Goal: Task Accomplishment & Management: Manage account settings

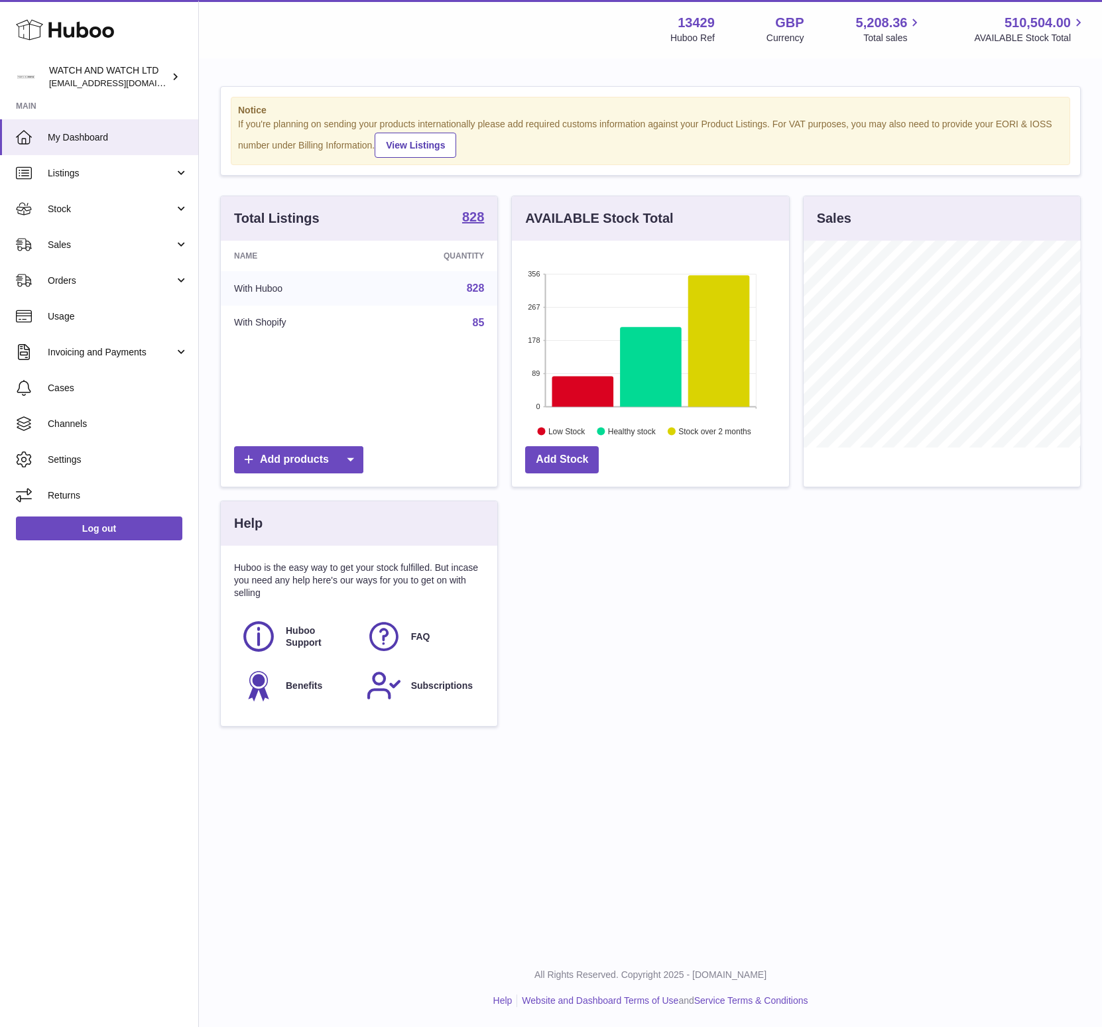
scroll to position [207, 276]
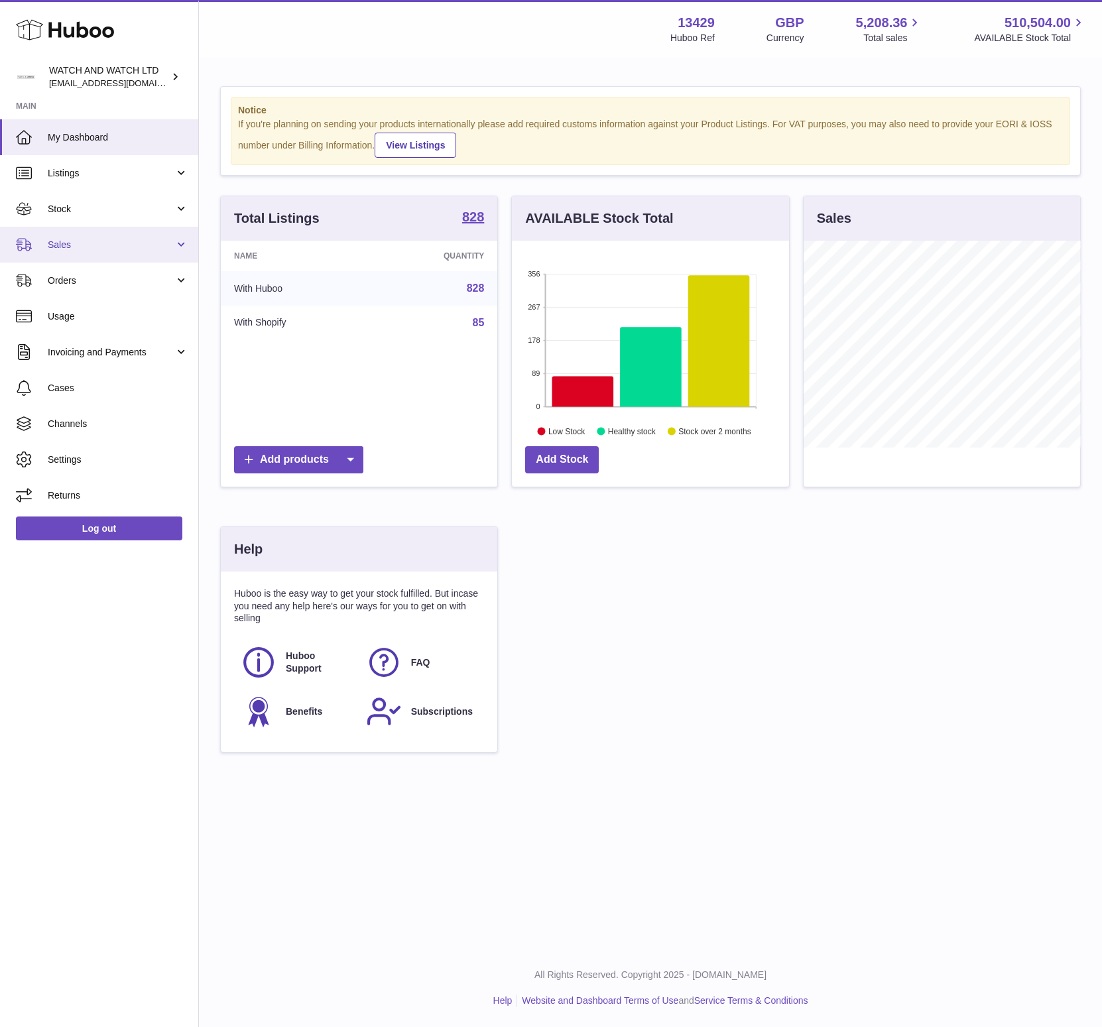
click at [81, 241] on span "Sales" at bounding box center [111, 245] width 127 height 13
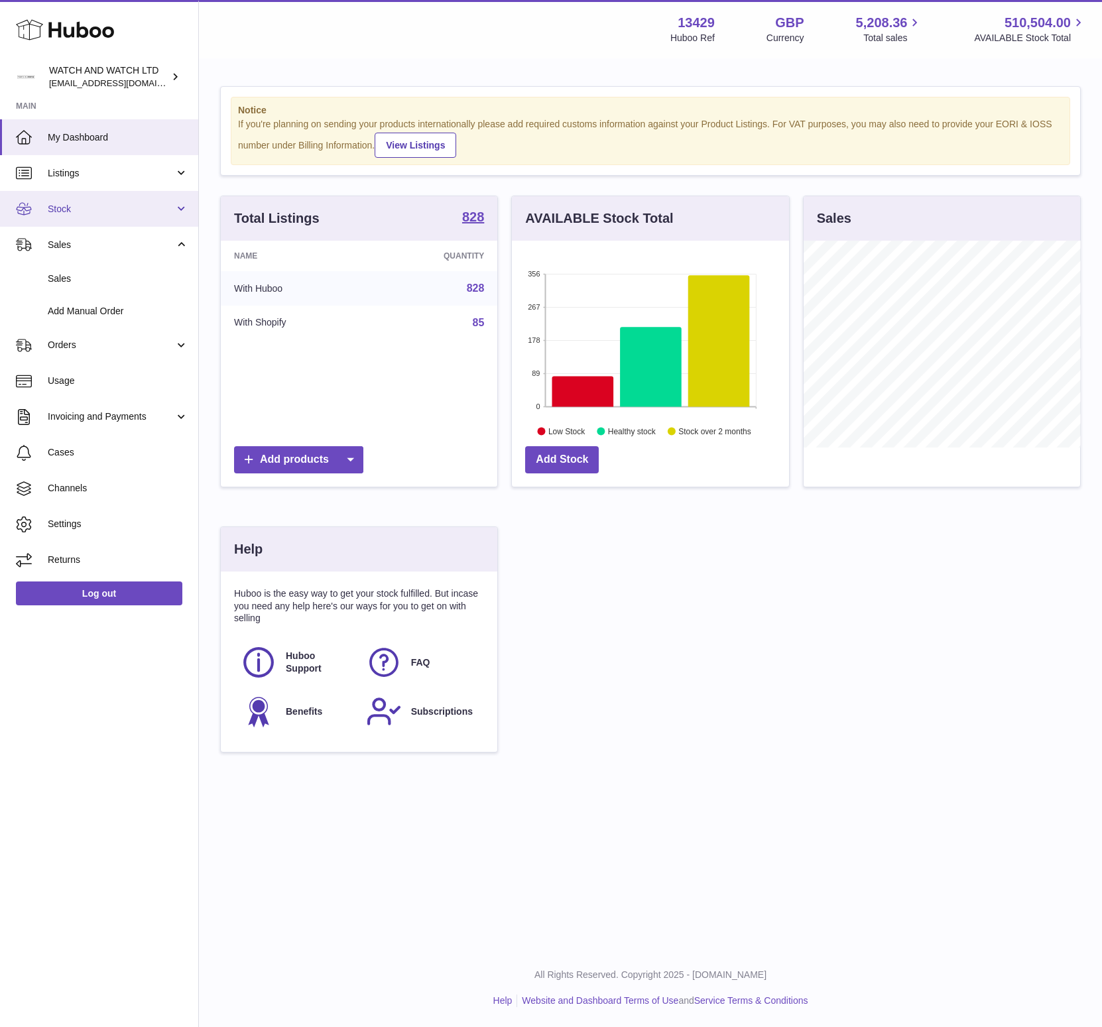
drag, startPoint x: 83, startPoint y: 214, endPoint x: 84, endPoint y: 221, distance: 7.3
click at [83, 214] on span "Stock" at bounding box center [111, 209] width 127 height 13
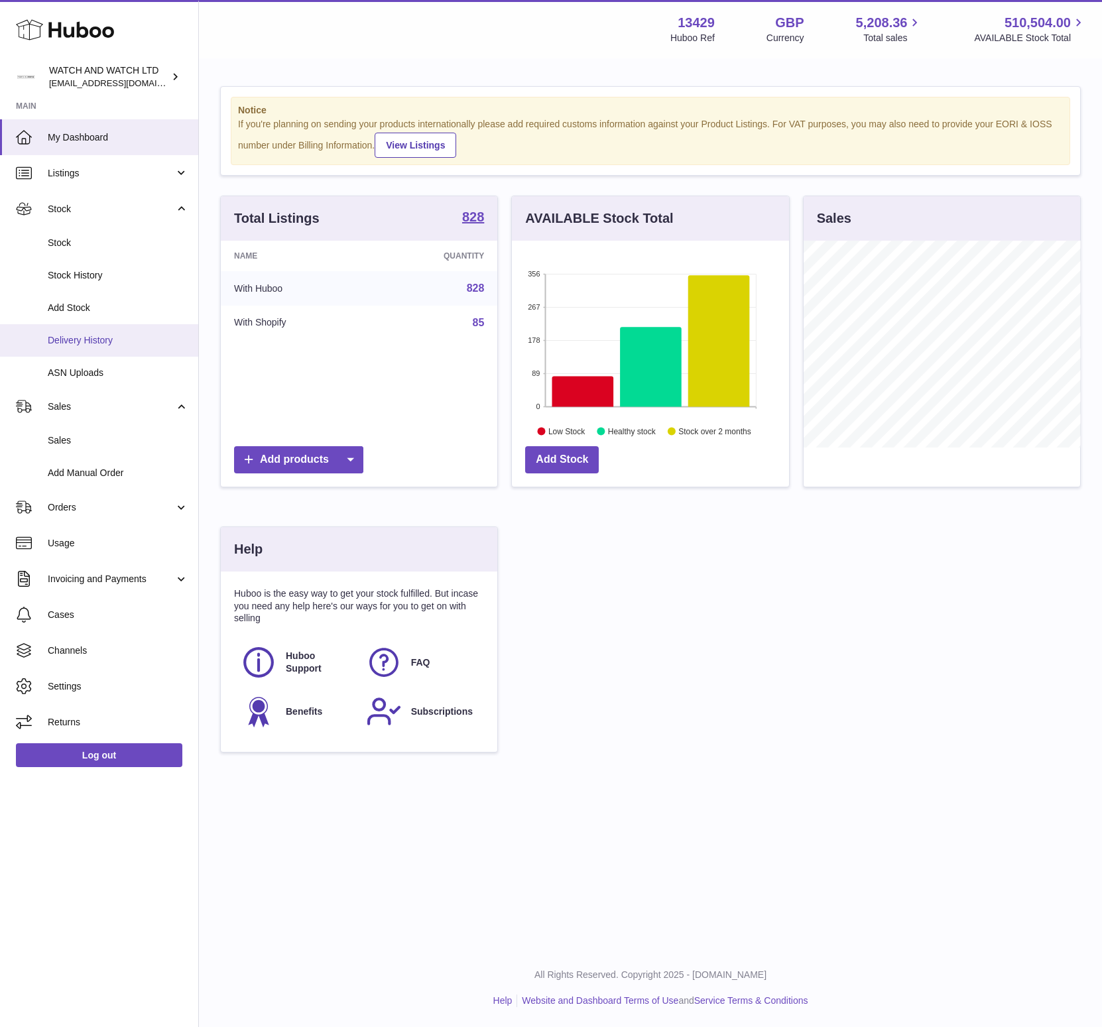
click at [86, 330] on link "Delivery History" at bounding box center [99, 340] width 198 height 32
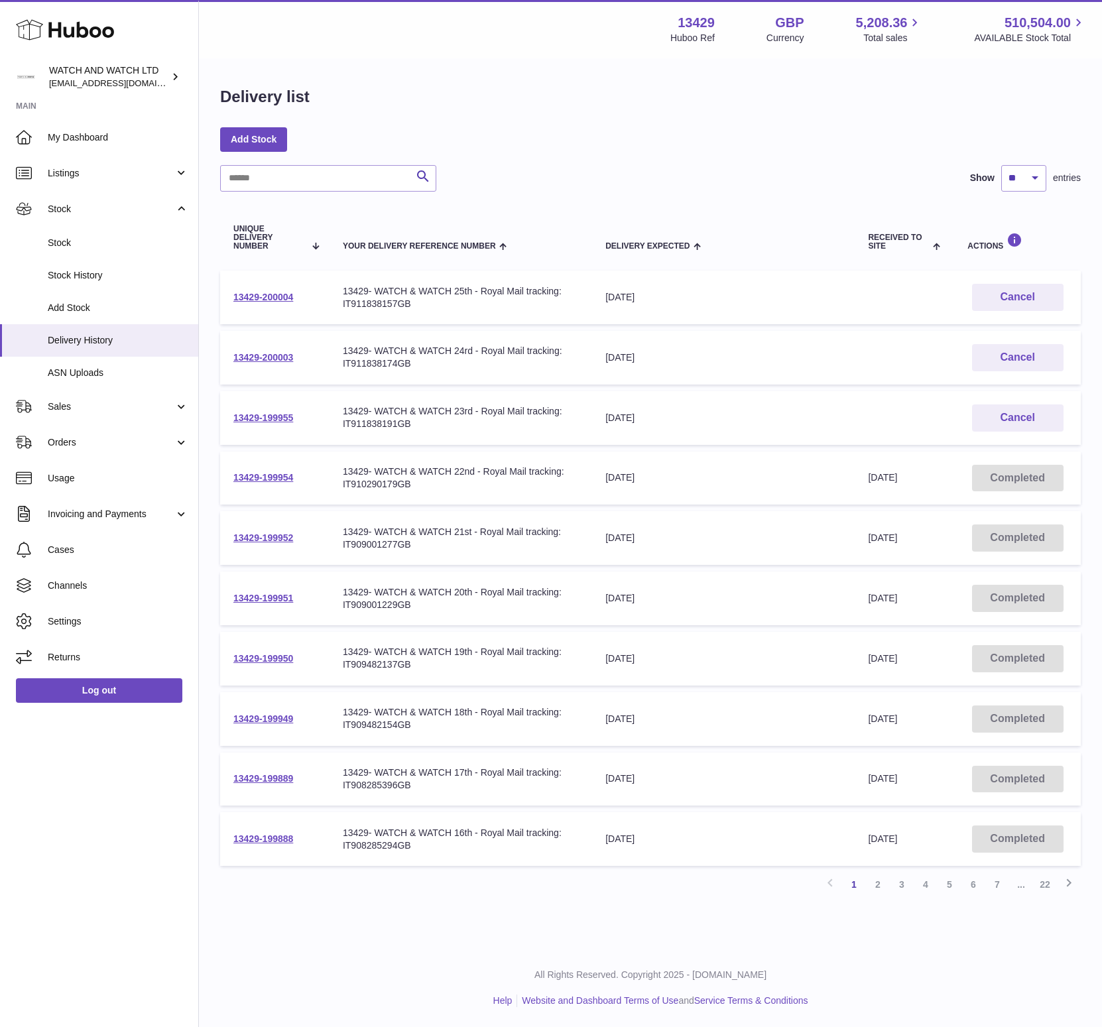
click at [385, 113] on div "Delivery list" at bounding box center [650, 100] width 861 height 28
click at [446, 85] on div "Delivery list Add Stock Search Show ** ** ** *** entries Unique Delivery Number…" at bounding box center [650, 496] width 903 height 873
click at [117, 148] on link "My Dashboard" at bounding box center [99, 137] width 198 height 36
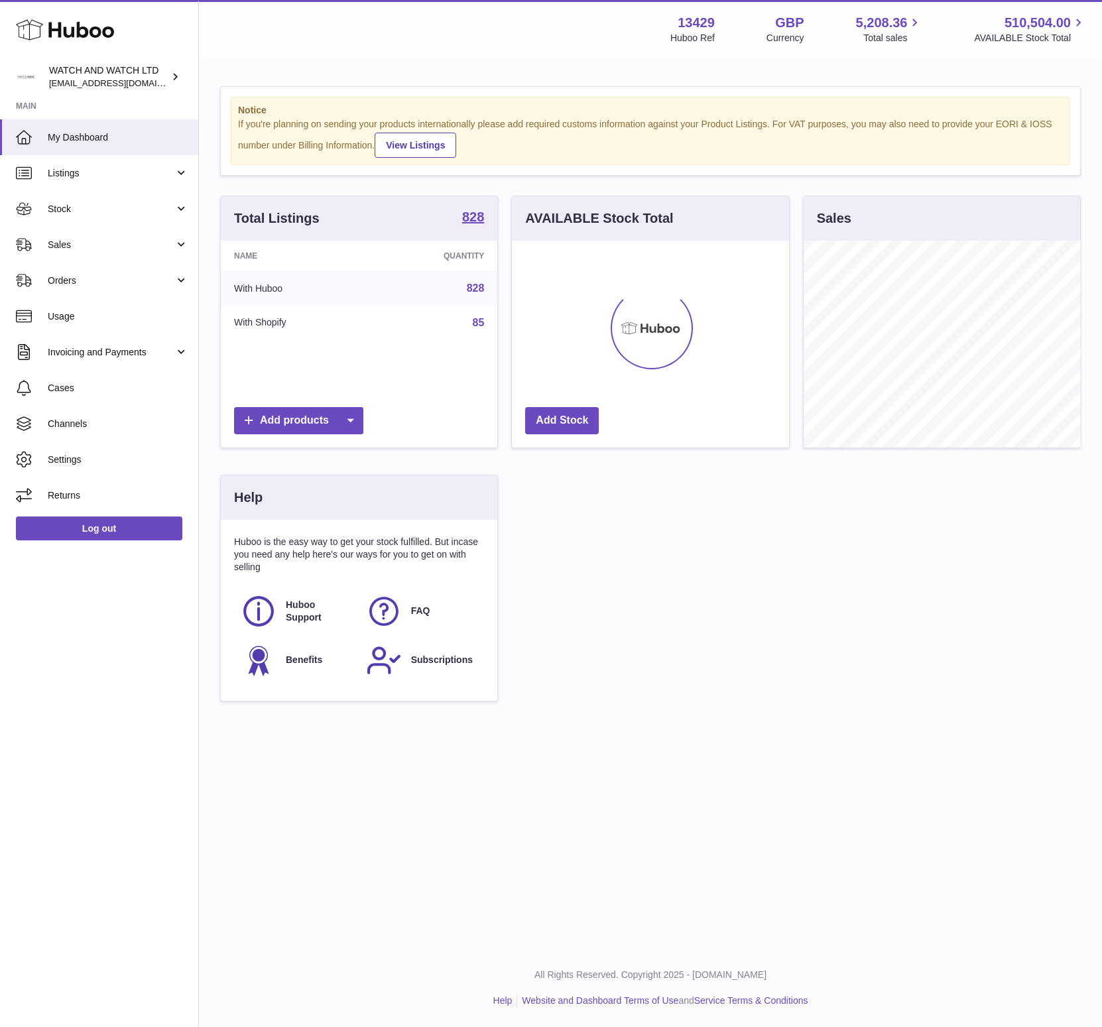
scroll to position [207, 276]
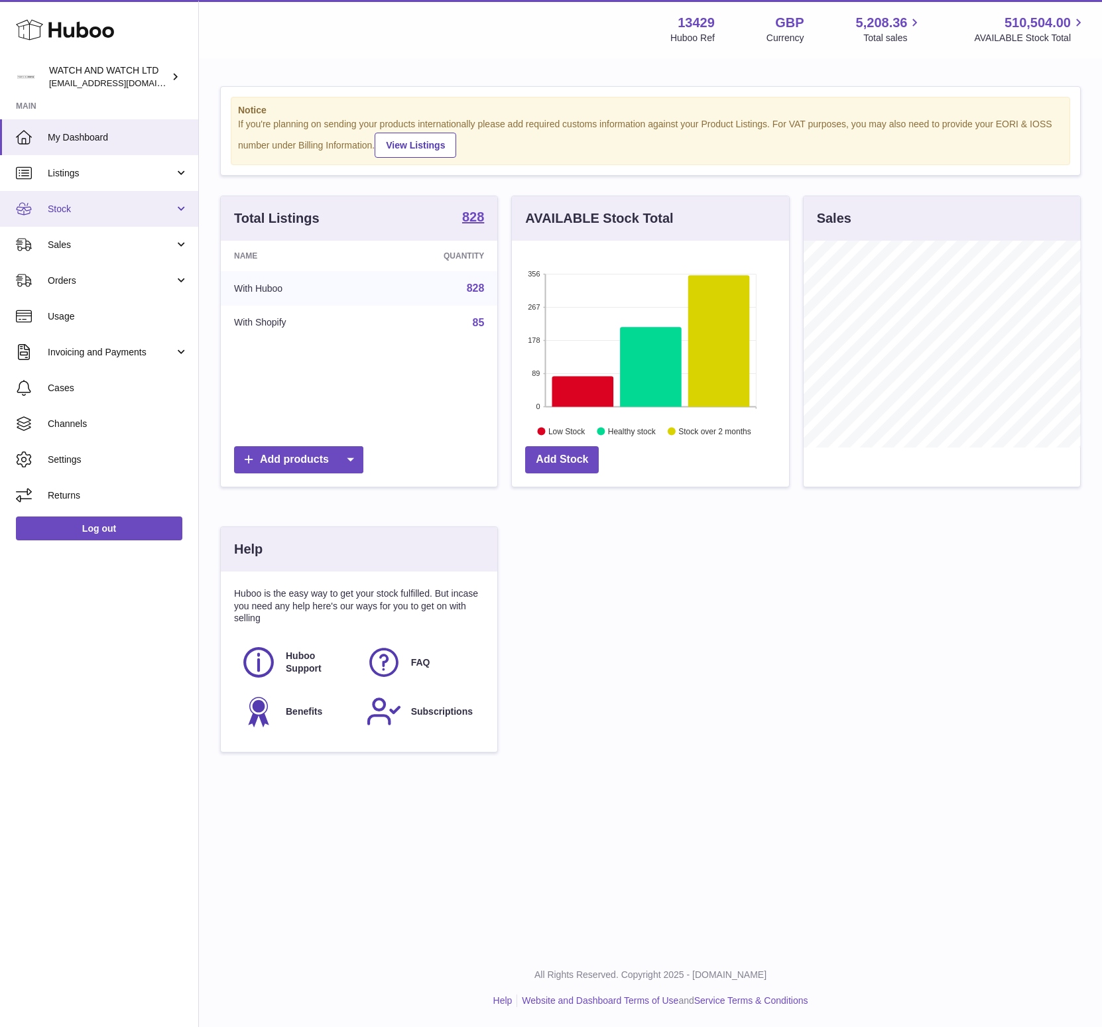
click at [119, 204] on span "Stock" at bounding box center [111, 209] width 127 height 13
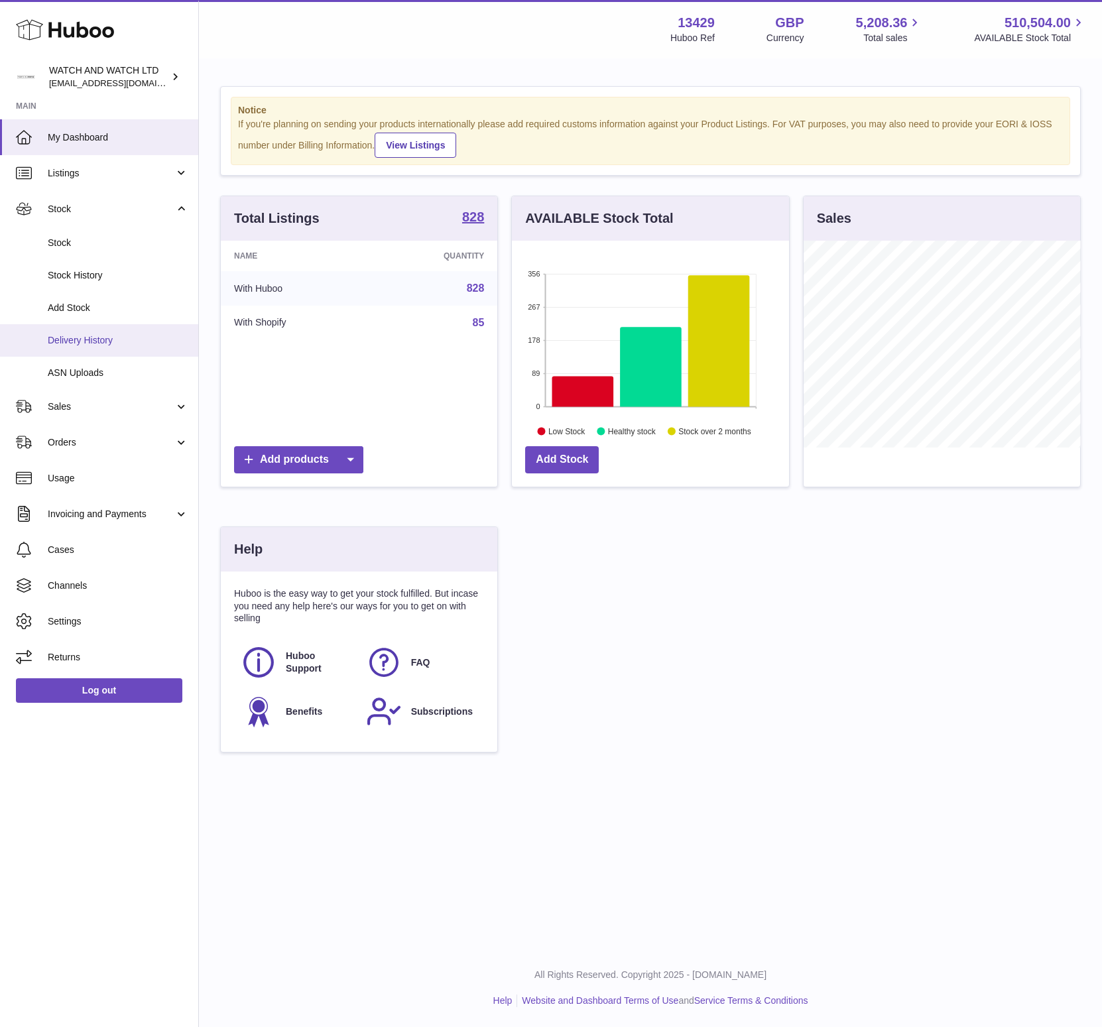
click at [88, 334] on span "Delivery History" at bounding box center [118, 340] width 141 height 13
click at [85, 304] on span "Add Stock" at bounding box center [118, 308] width 141 height 13
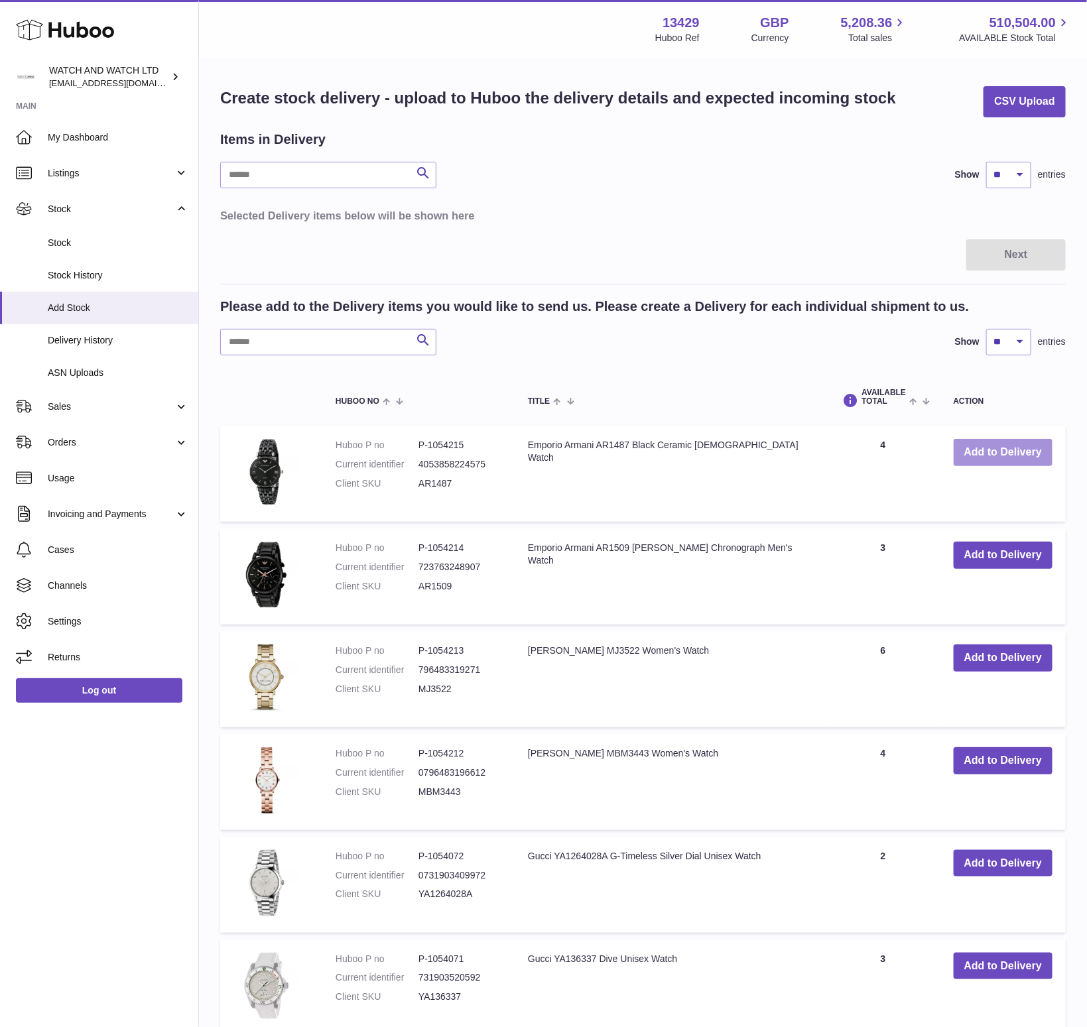
click at [1009, 454] on button "Add to Delivery" at bounding box center [1002, 452] width 99 height 27
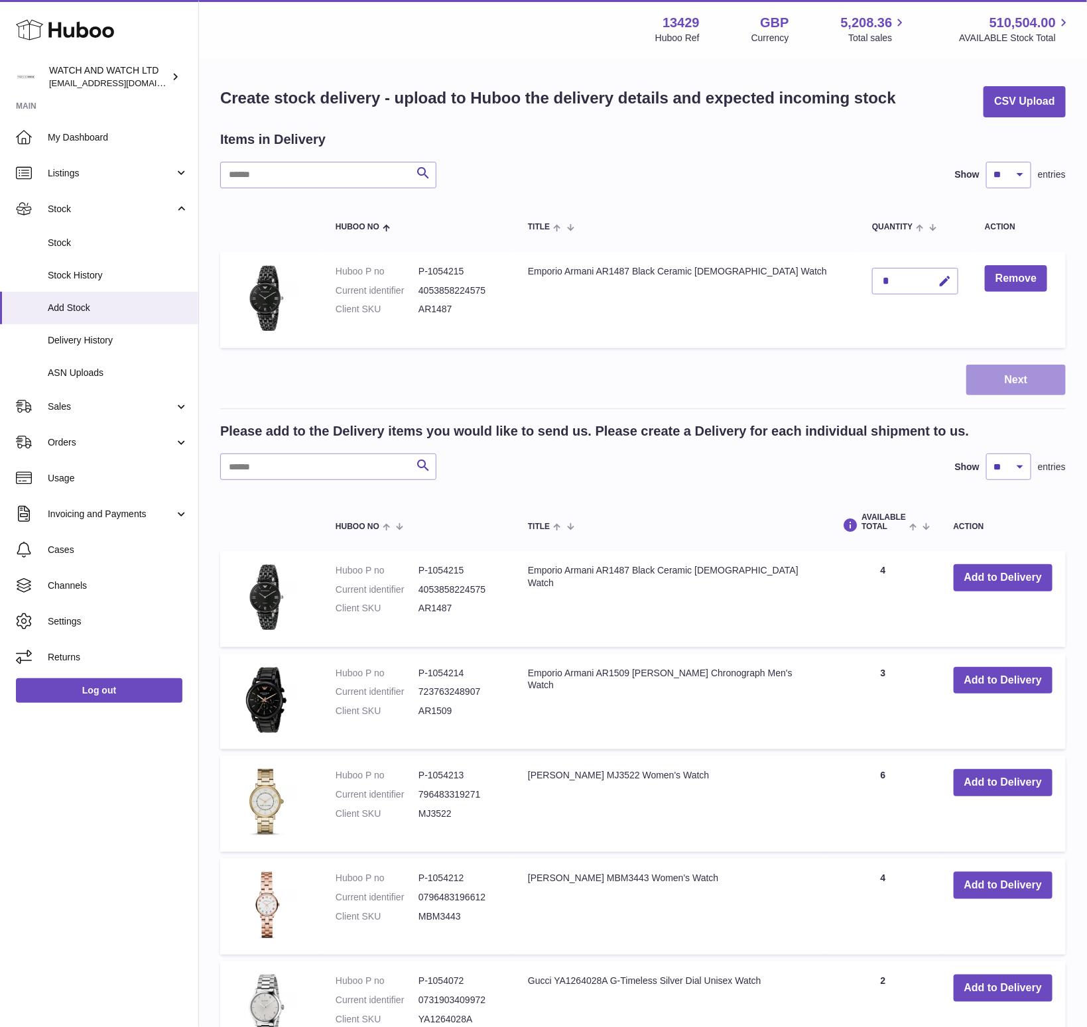
click at [999, 388] on button "Next" at bounding box center [1015, 380] width 99 height 31
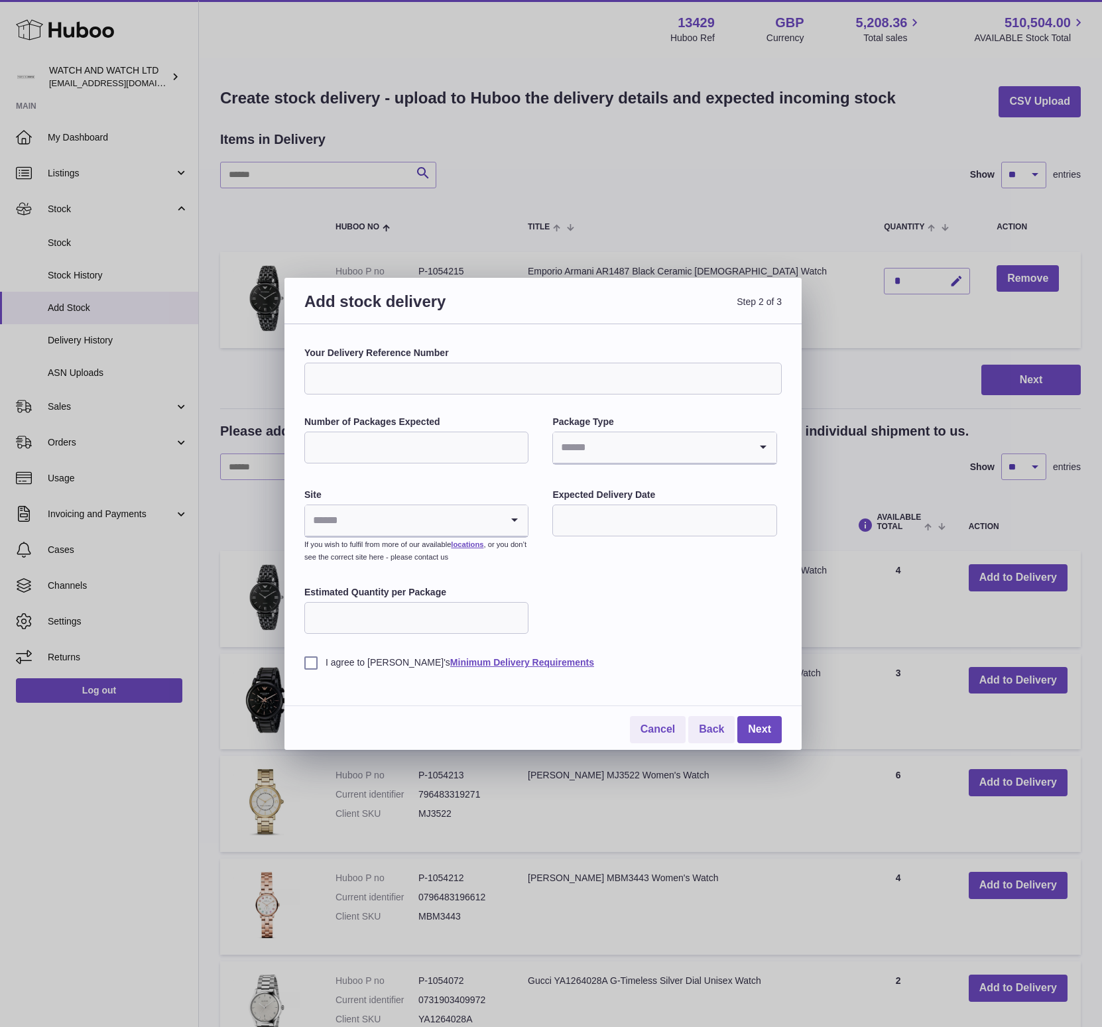
click at [427, 526] on input "Search for option" at bounding box center [403, 520] width 196 height 30
click at [350, 578] on li "🇳🇱 | Dragonder 17" at bounding box center [416, 582] width 221 height 27
click at [405, 543] on small "If you wish to fulfil from more of our available locations , or you don’t see t…" at bounding box center [415, 550] width 222 height 21
click at [475, 543] on link "locations" at bounding box center [467, 544] width 32 height 8
click at [671, 728] on link "Cancel" at bounding box center [658, 729] width 56 height 27
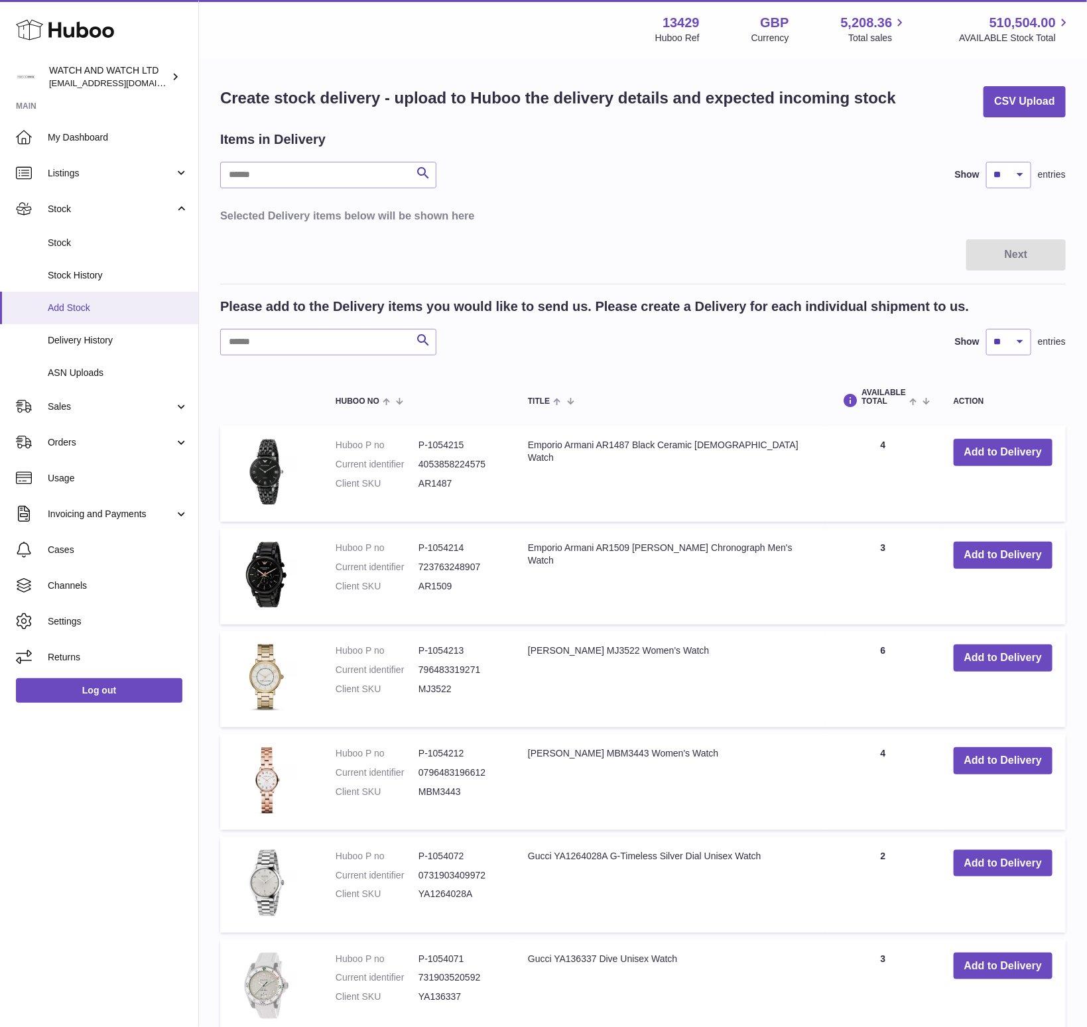
click at [107, 308] on span "Add Stock" at bounding box center [118, 308] width 141 height 13
click at [68, 138] on span "My Dashboard" at bounding box center [118, 137] width 141 height 13
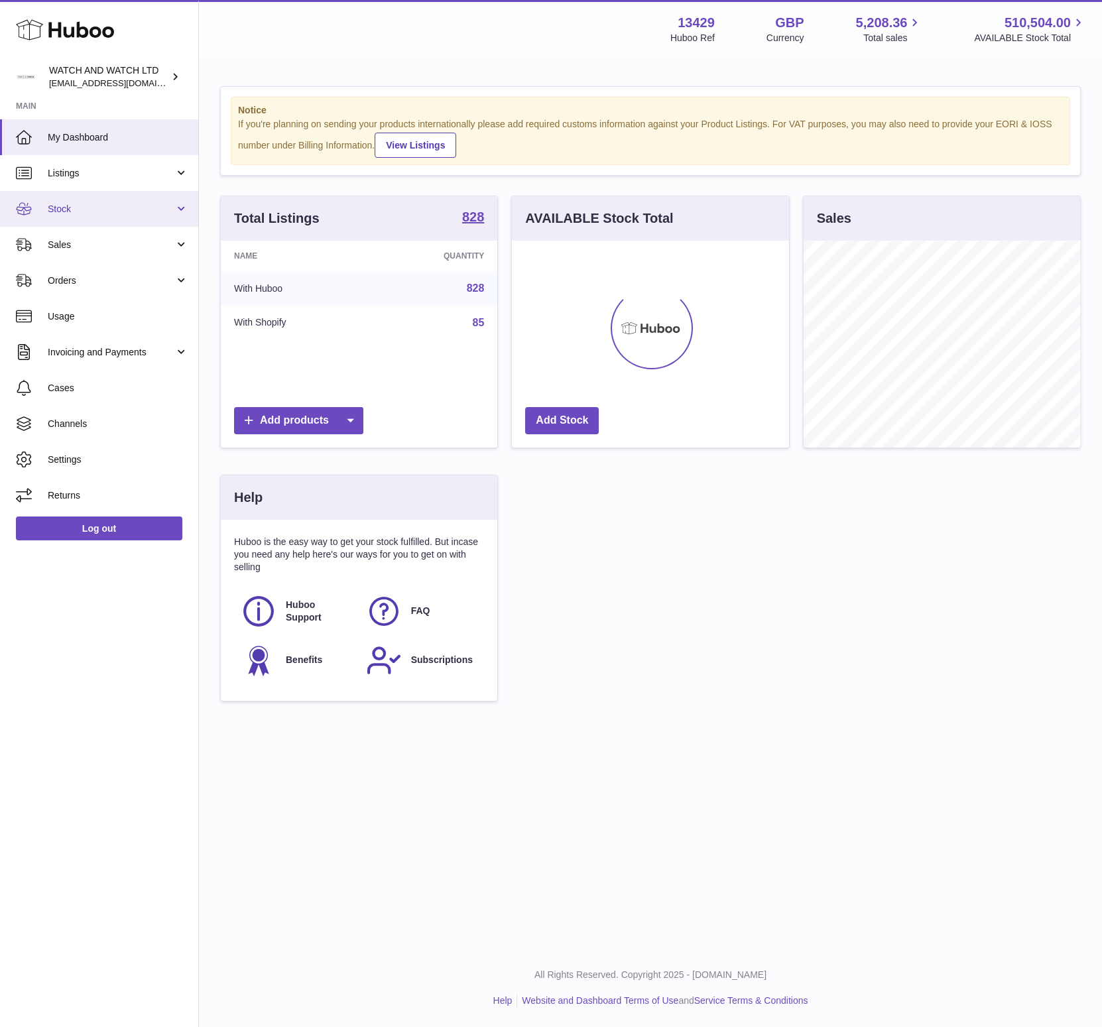
scroll to position [662772, 662702]
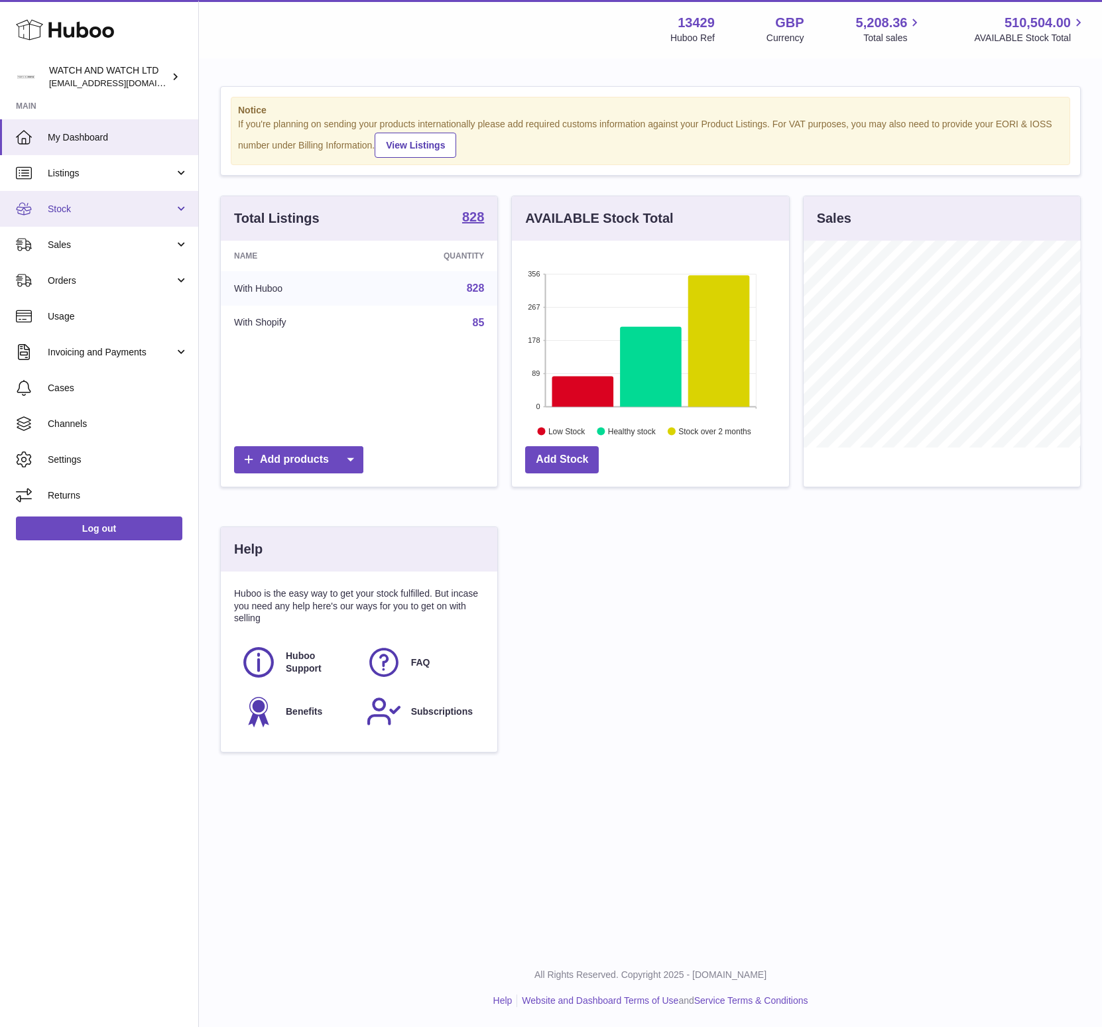
click at [70, 203] on span "Stock" at bounding box center [111, 209] width 127 height 13
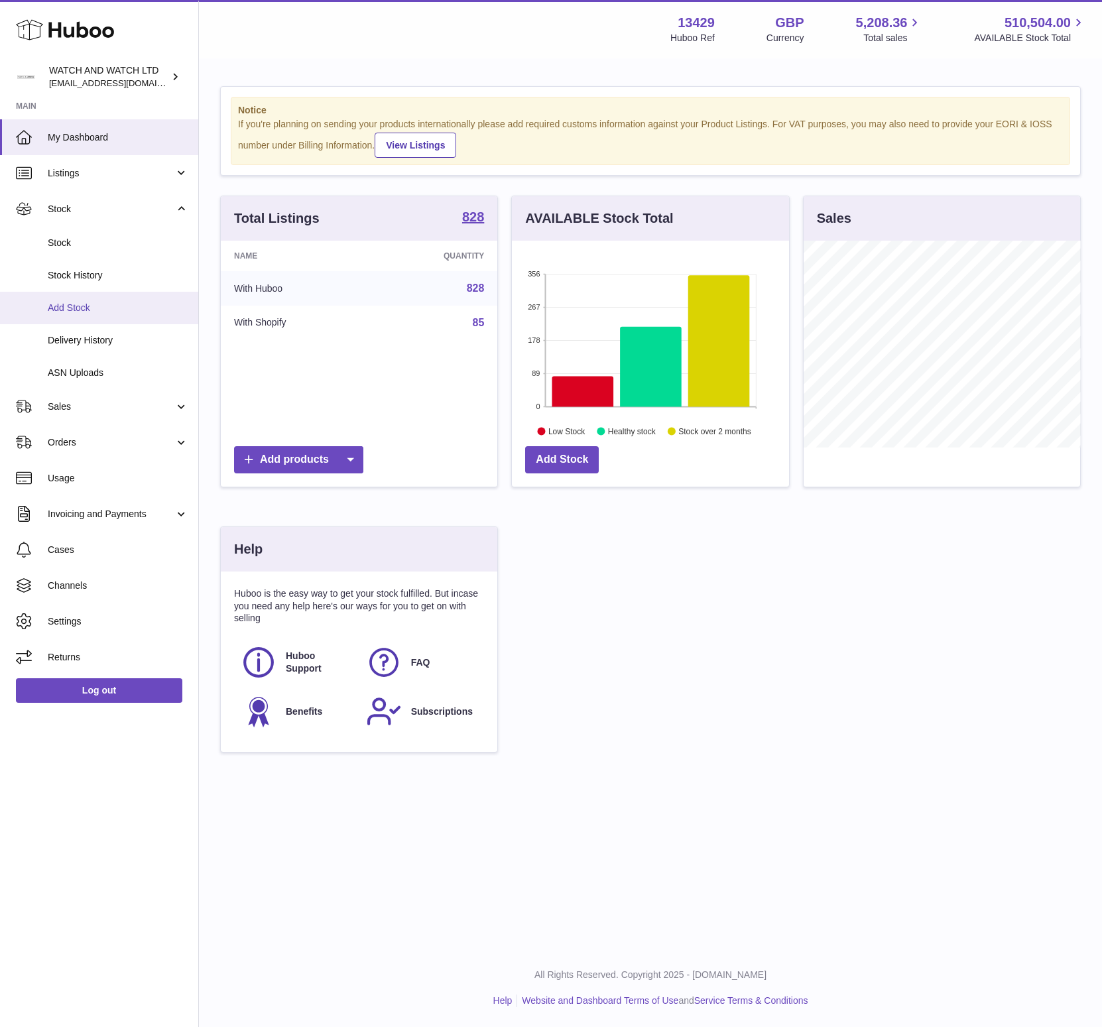
click at [114, 306] on span "Add Stock" at bounding box center [118, 308] width 141 height 13
click at [123, 337] on span "Delivery History" at bounding box center [118, 340] width 141 height 13
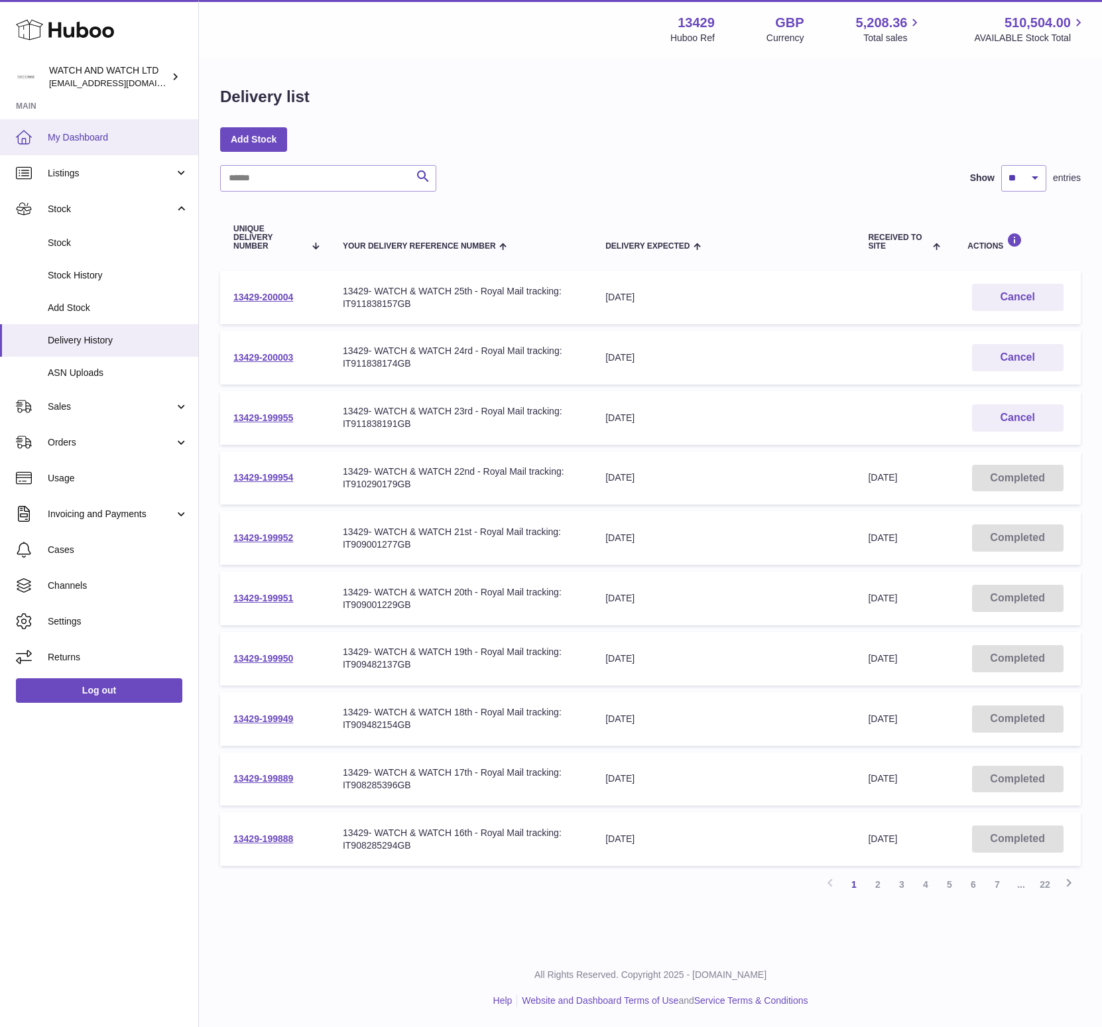
click at [89, 135] on span "My Dashboard" at bounding box center [118, 137] width 141 height 13
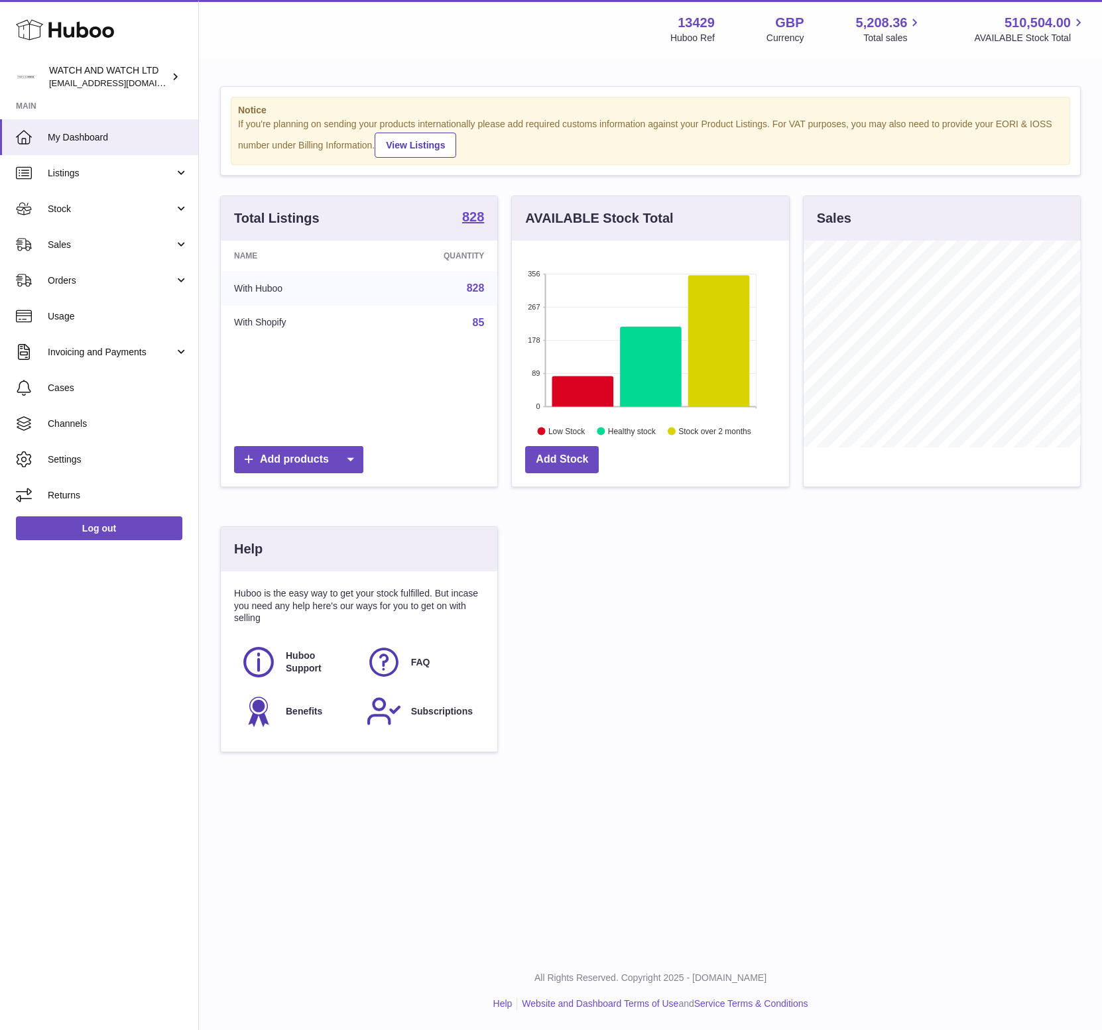
scroll to position [207, 276]
